Goal: Information Seeking & Learning: Learn about a topic

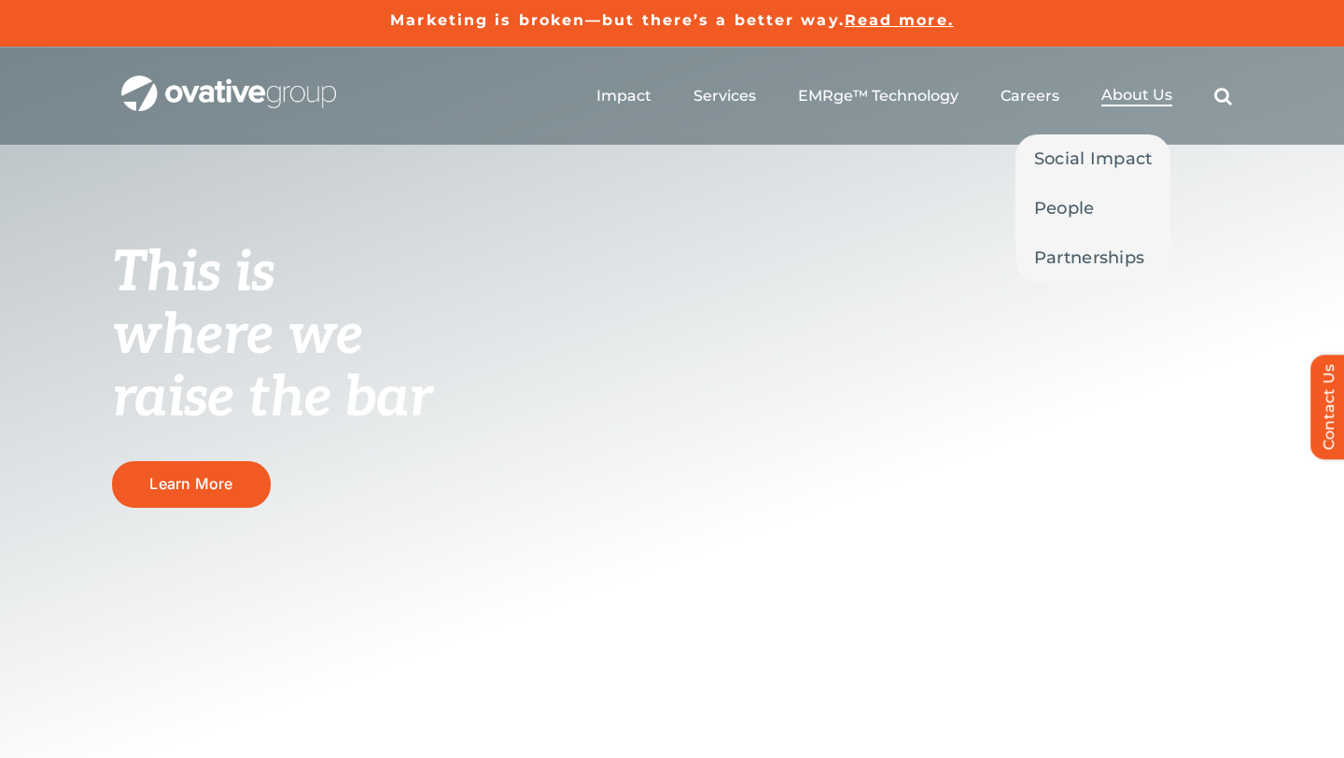
click at [1117, 95] on span "About Us" at bounding box center [1136, 95] width 71 height 19
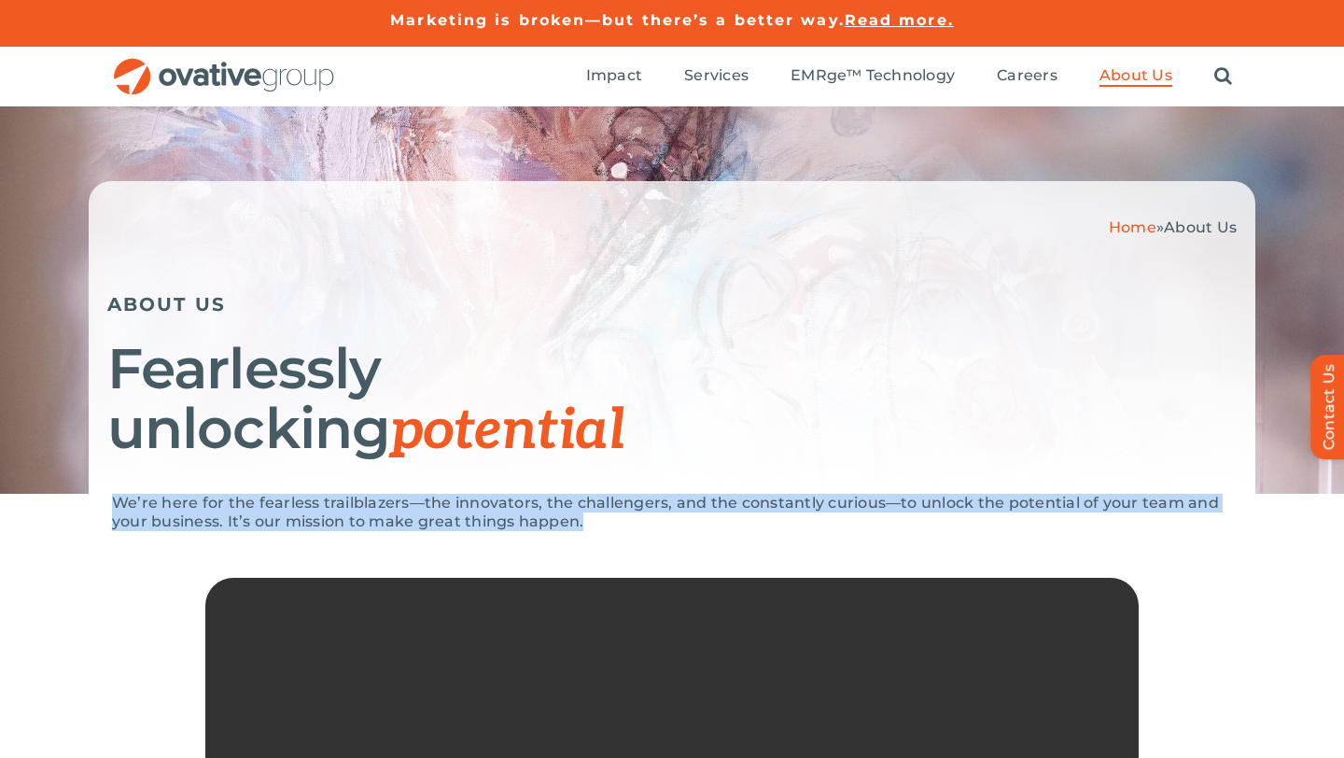
drag, startPoint x: 594, startPoint y: 519, endPoint x: 0, endPoint y: 487, distance: 595.3
copy div "We’re here for the fearless trailblazers—the innovators, the challengers, and t…"
